Goal: Check status

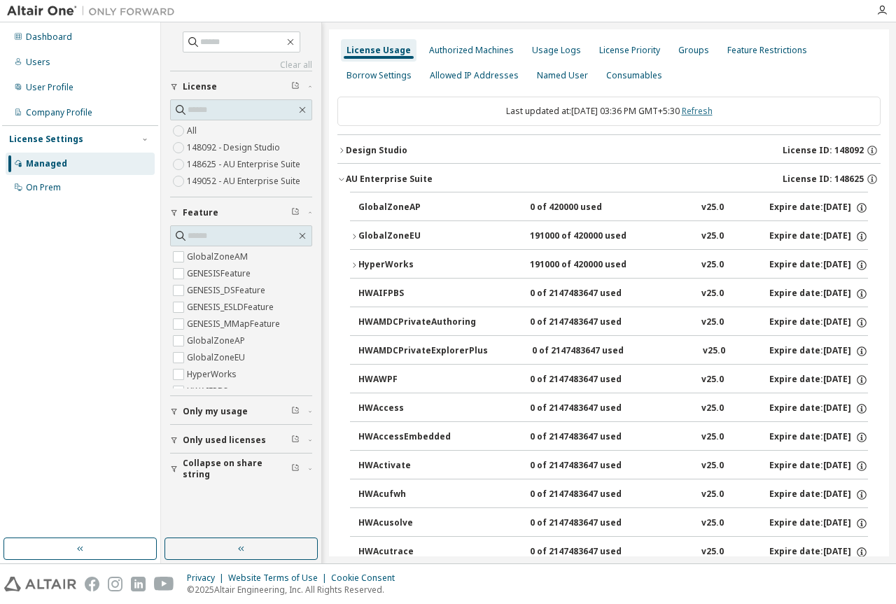
click at [363, 10] on link "Refresh" at bounding box center [697, 111] width 31 height 12
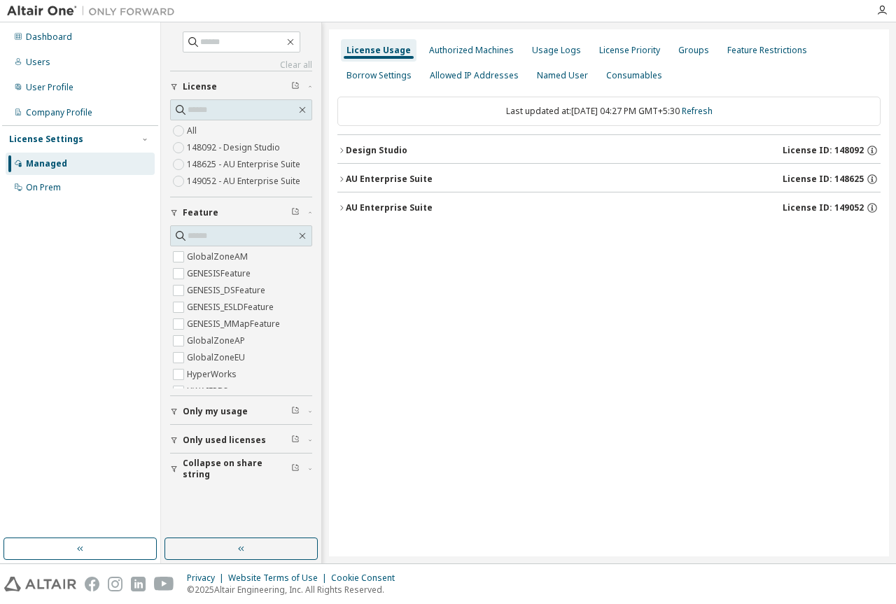
click at [343, 10] on icon "button" at bounding box center [341, 178] width 3 height 5
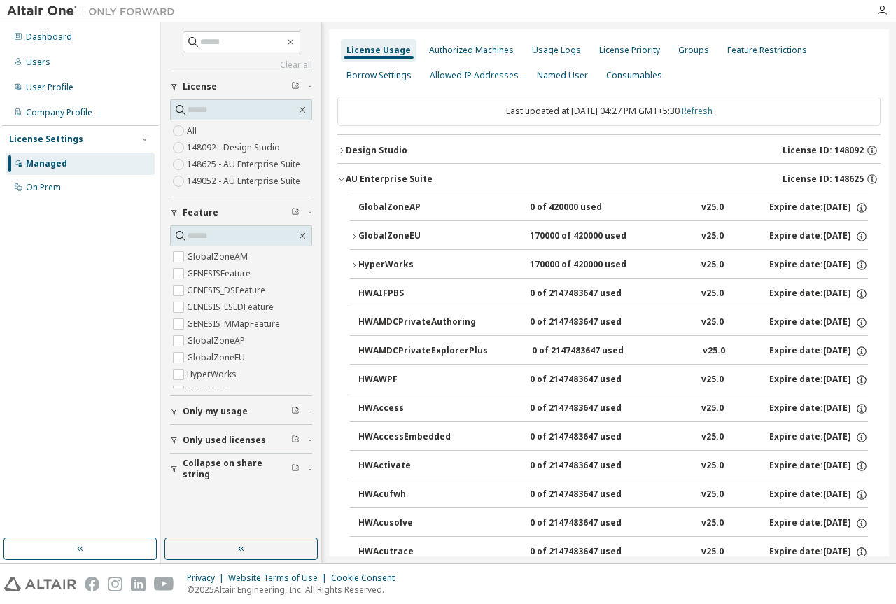
click at [363, 10] on link "Refresh" at bounding box center [697, 111] width 31 height 12
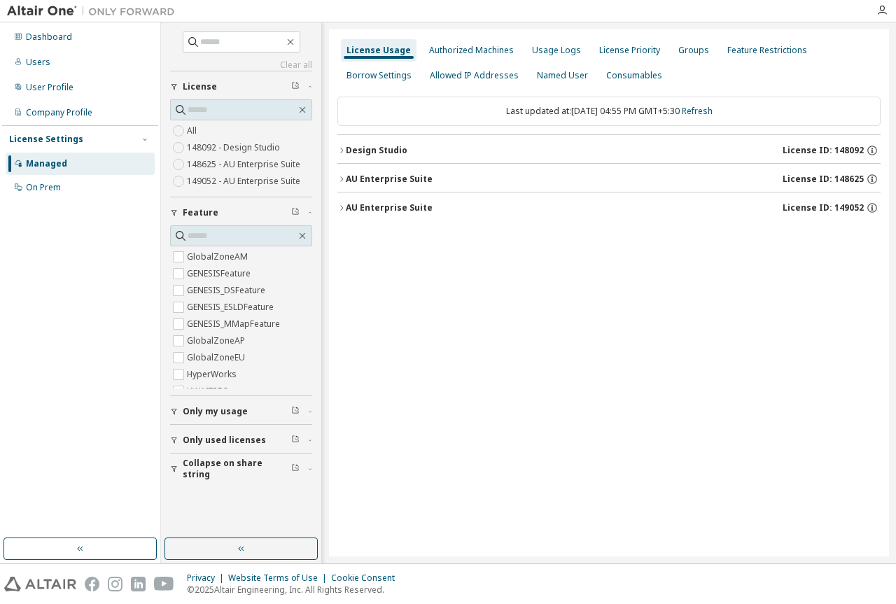
click at [345, 10] on icon "button" at bounding box center [341, 179] width 8 height 8
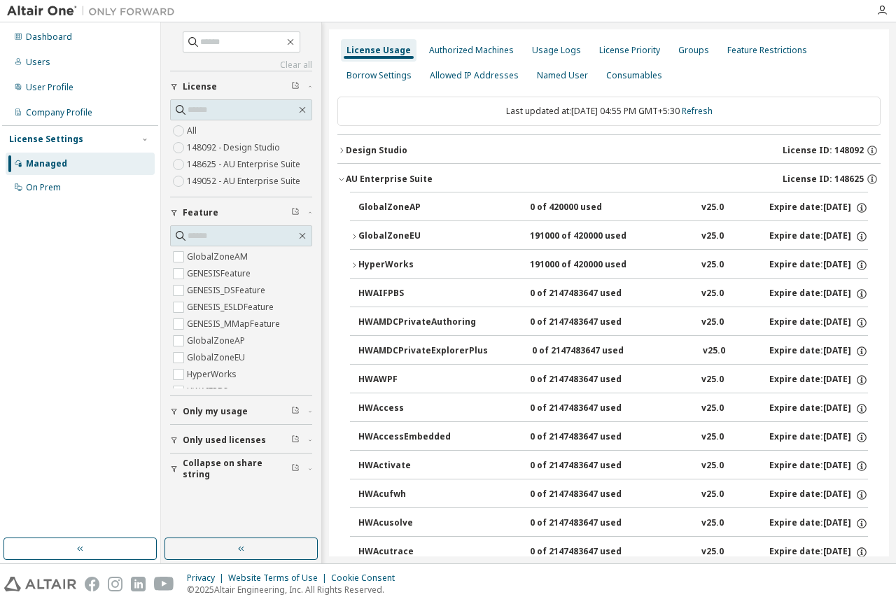
click at [345, 10] on icon "button" at bounding box center [341, 179] width 8 height 8
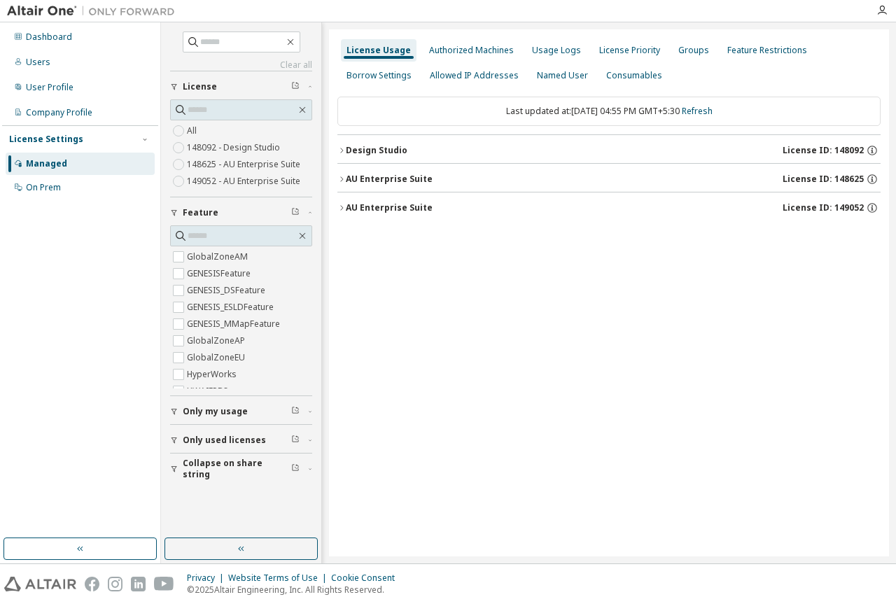
click at [343, 10] on button "AU Enterprise Suite License ID: 148625" at bounding box center [608, 179] width 543 height 31
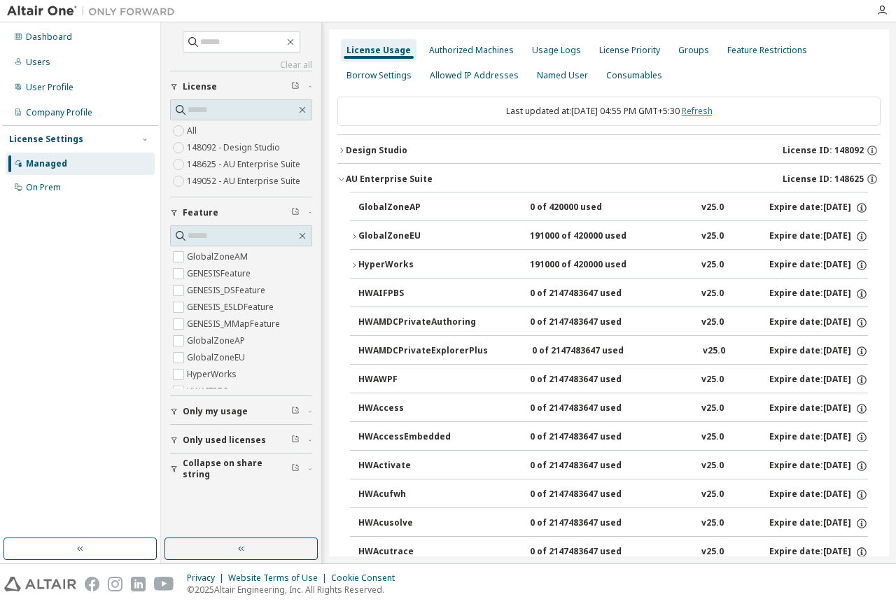
click at [363, 10] on link "Refresh" at bounding box center [697, 111] width 31 height 12
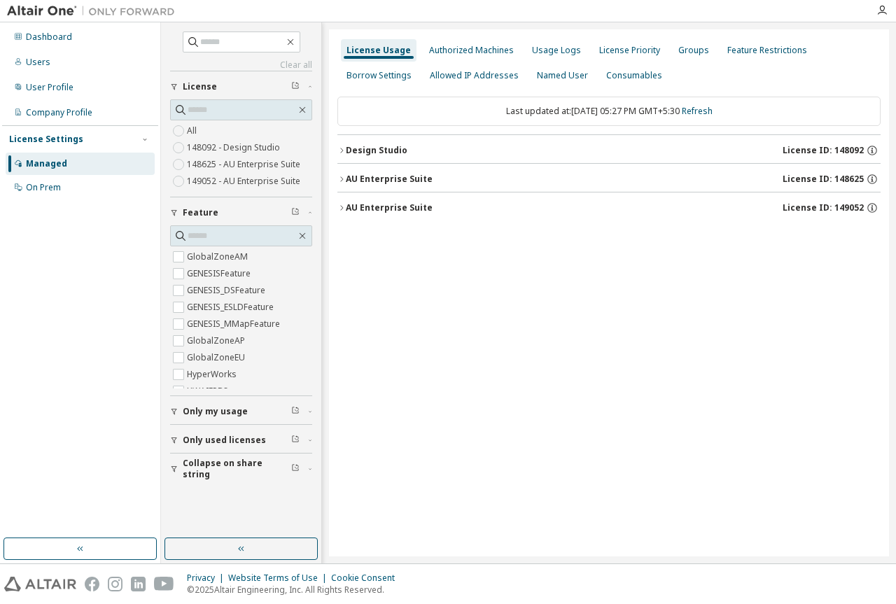
click at [344, 10] on button "AU Enterprise Suite License ID: 148625" at bounding box center [608, 179] width 543 height 31
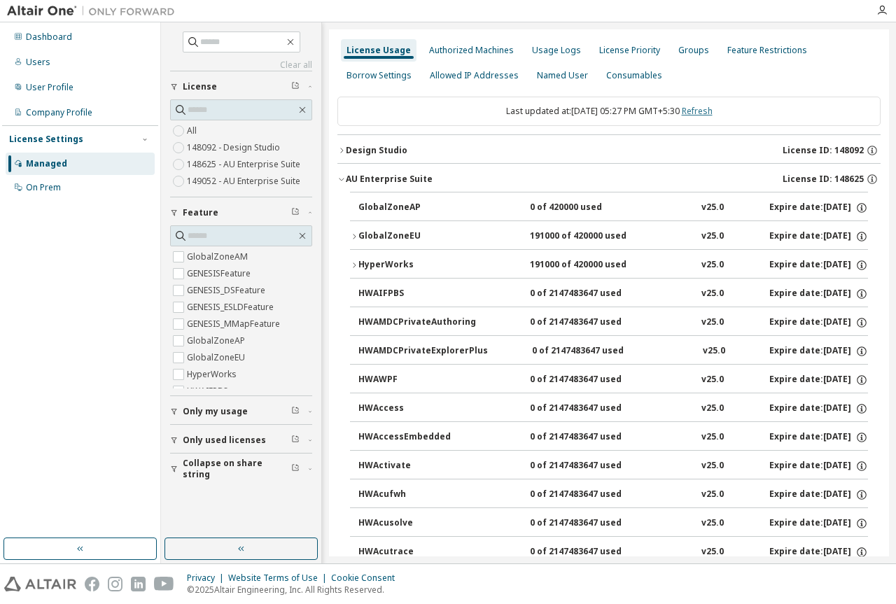
click at [363, 10] on link "Refresh" at bounding box center [697, 111] width 31 height 12
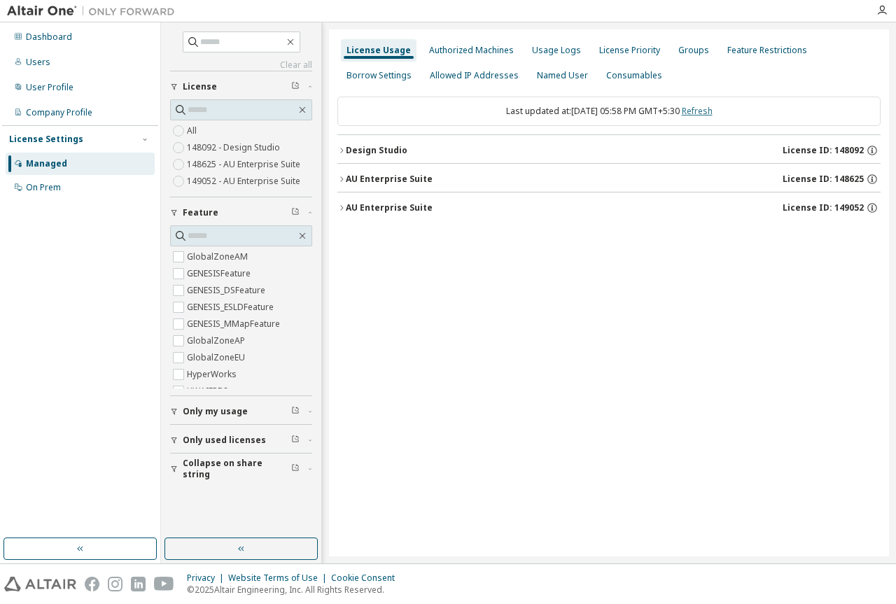
click at [363, 10] on link "Refresh" at bounding box center [697, 111] width 31 height 12
click at [346, 10] on div "AU Enterprise Suite" at bounding box center [389, 179] width 87 height 11
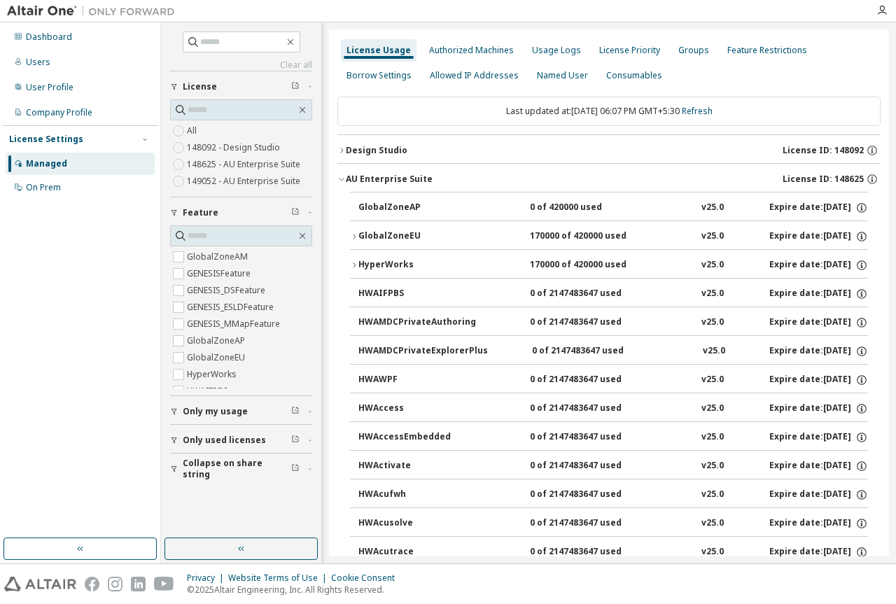
click at [346, 10] on div "AU Enterprise Suite" at bounding box center [389, 179] width 87 height 11
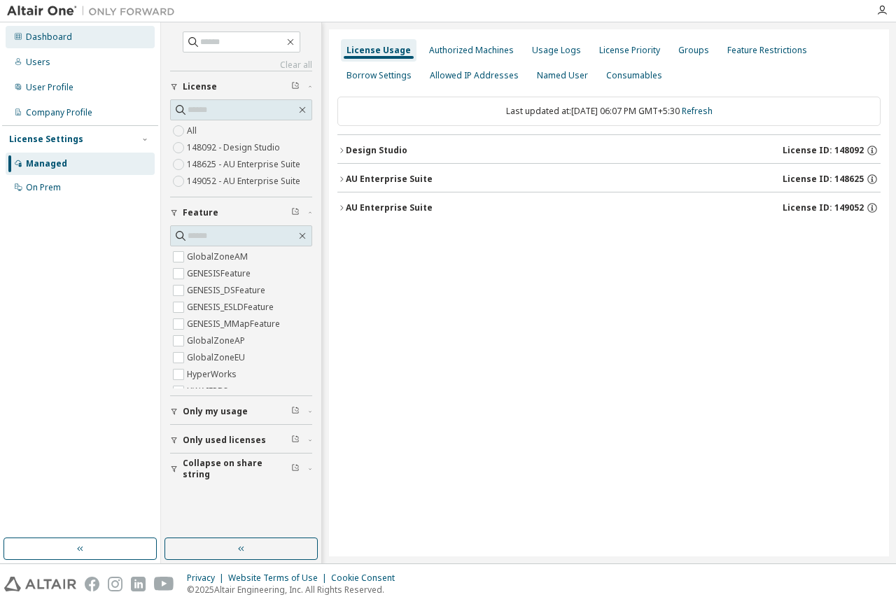
click at [81, 10] on div "Dashboard" at bounding box center [80, 37] width 149 height 22
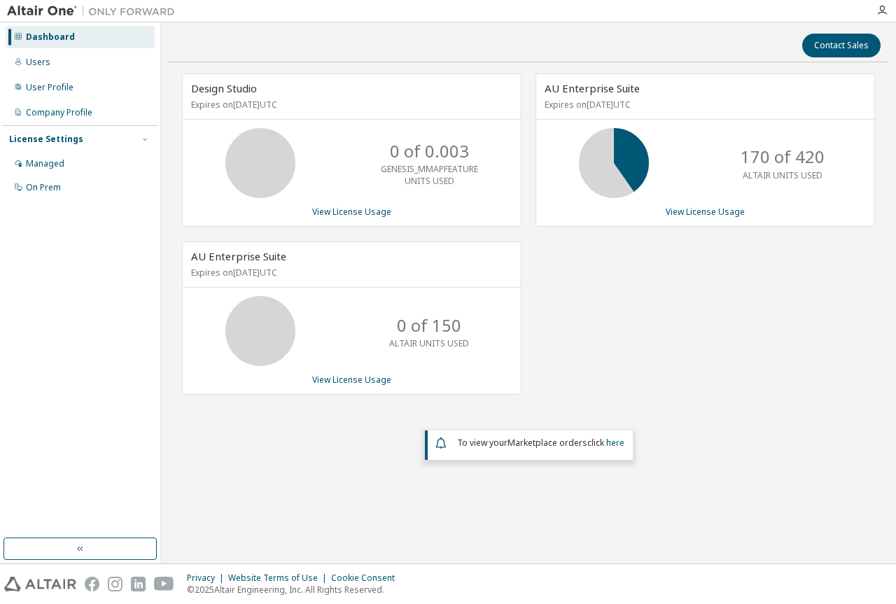
click at [363, 10] on p "170 of 420" at bounding box center [782, 157] width 84 height 24
click at [363, 10] on link "View License Usage" at bounding box center [704, 212] width 79 height 12
